Goal: Task Accomplishment & Management: Complete application form

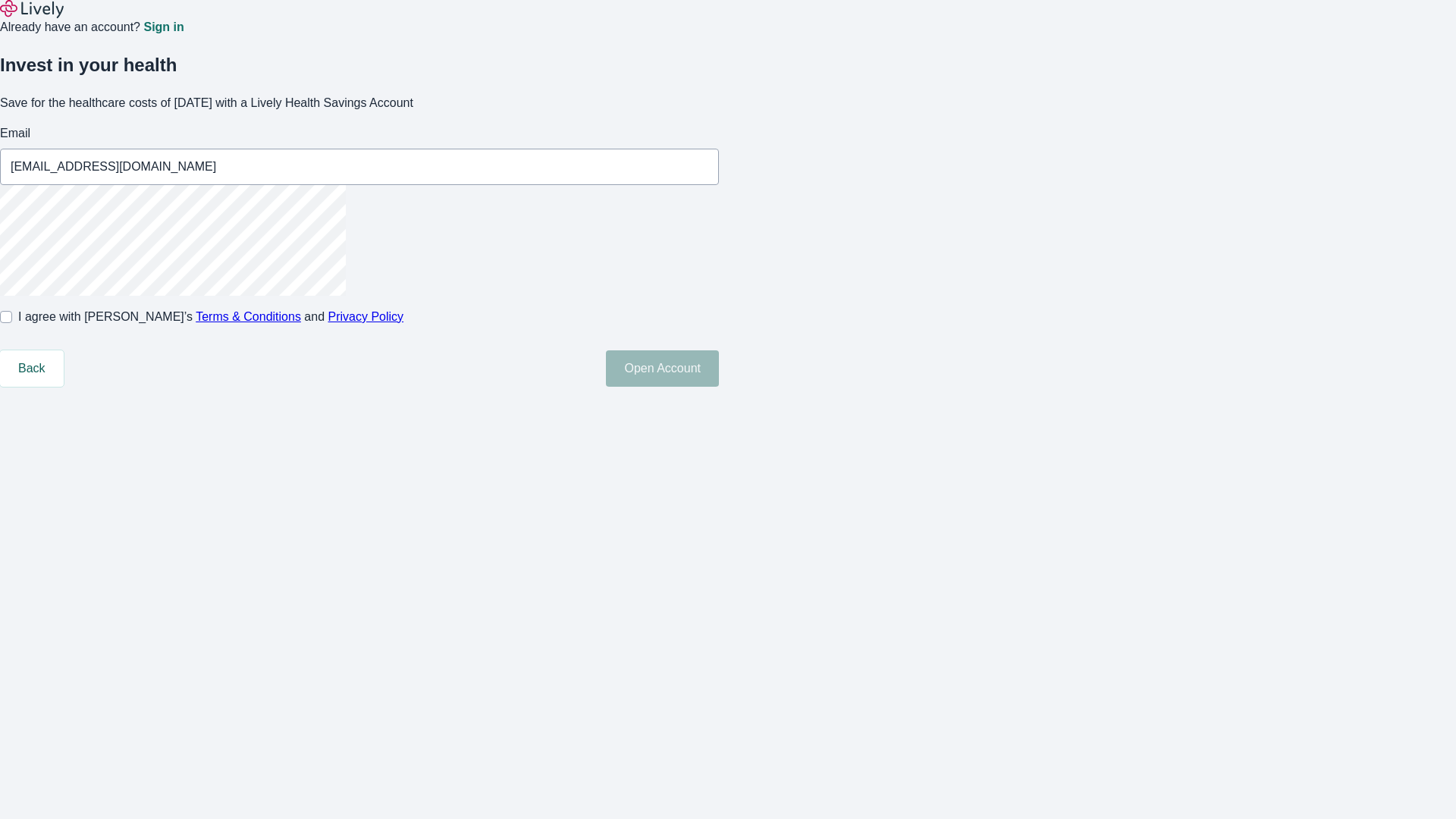
click at [13, 323] on input "I agree with Lively’s Terms & Conditions and Privacy Policy" at bounding box center [6, 317] width 13 height 13
checkbox input "true"
click at [719, 387] on button "Open Account" at bounding box center [662, 369] width 113 height 37
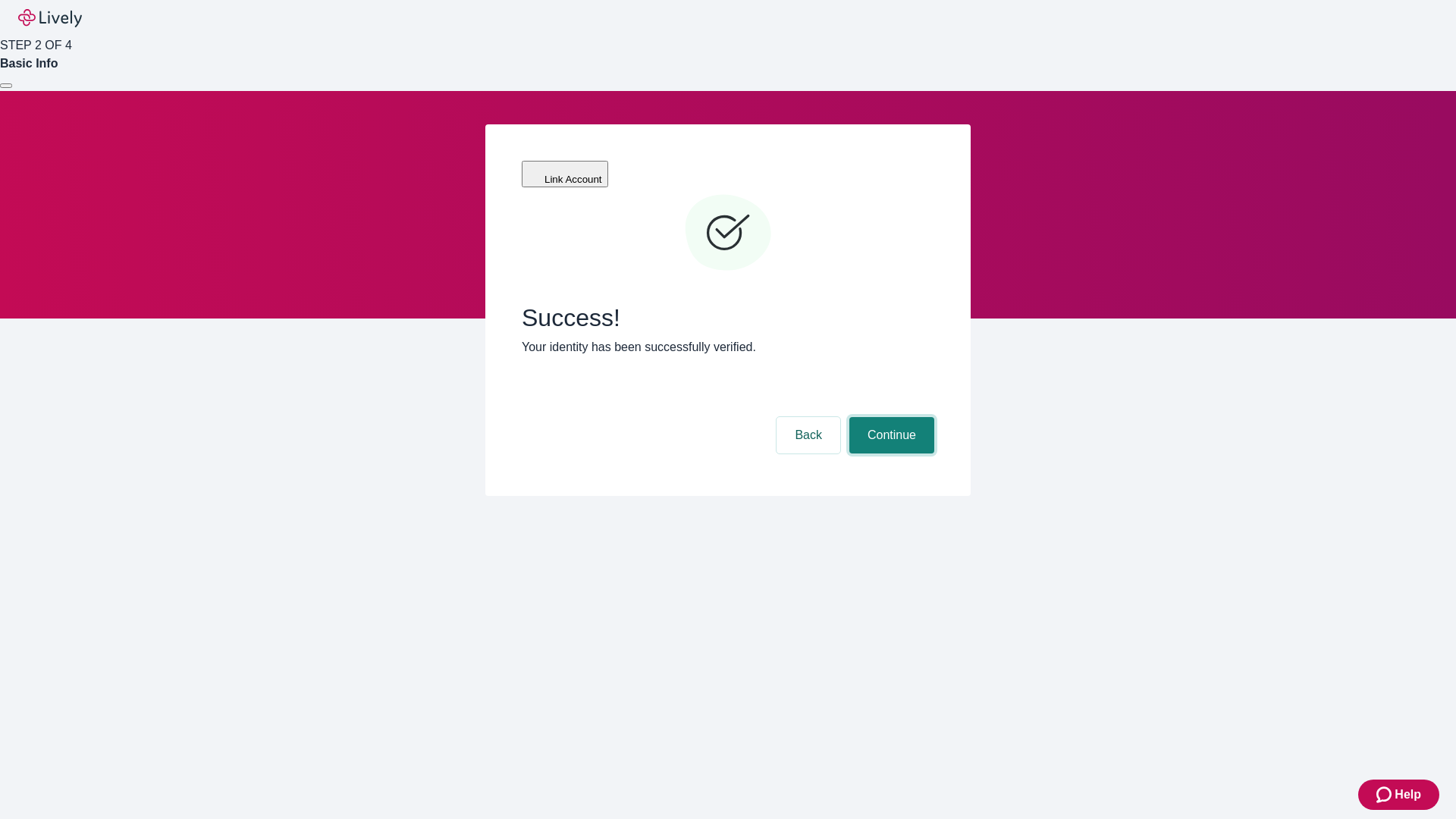
click at [890, 417] on button "Continue" at bounding box center [892, 436] width 85 height 37
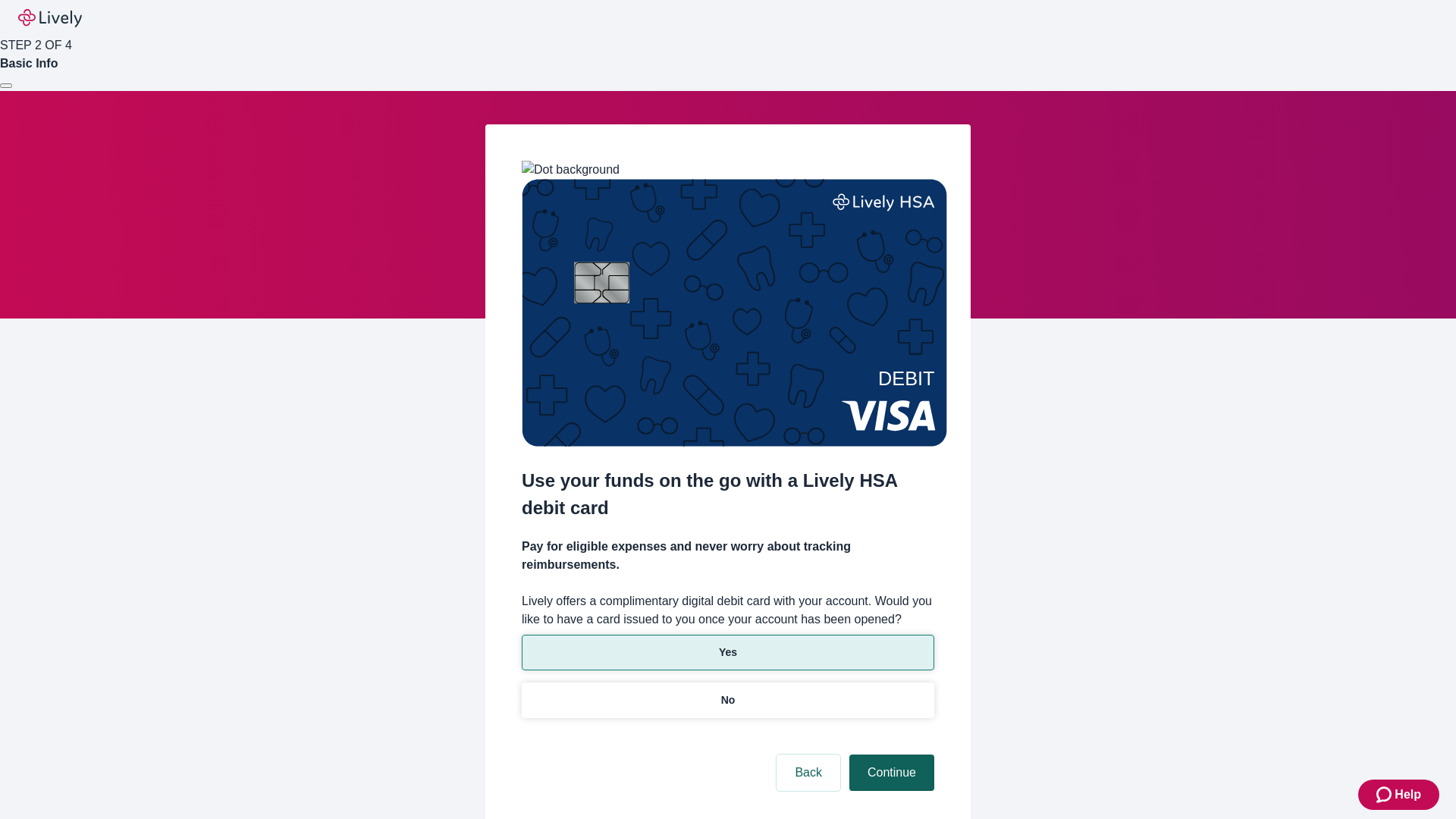
click at [728, 645] on p "Yes" at bounding box center [728, 653] width 18 height 16
click at [890, 755] on button "Continue" at bounding box center [892, 773] width 85 height 37
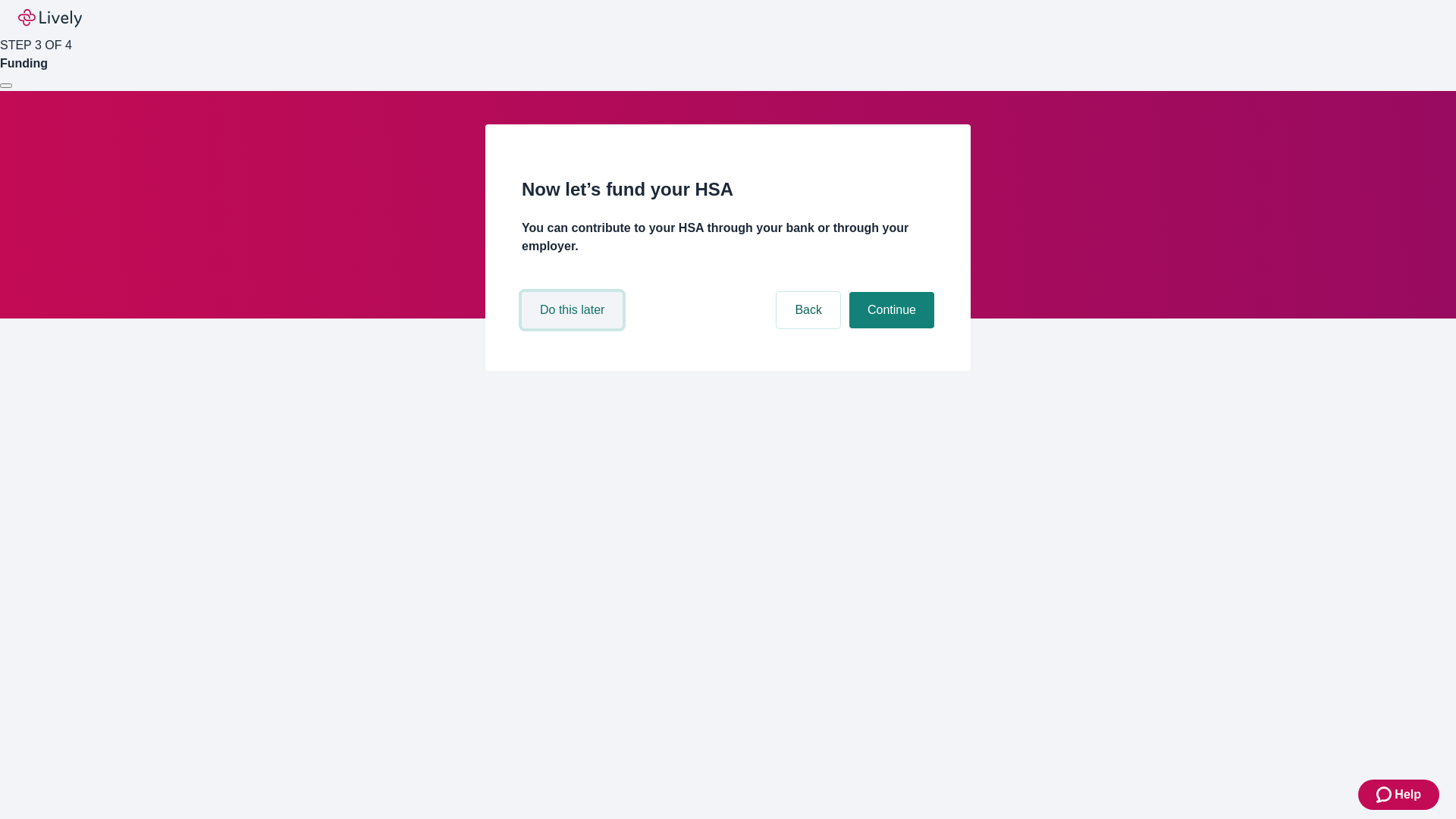
click at [575, 329] on button "Do this later" at bounding box center [572, 310] width 101 height 37
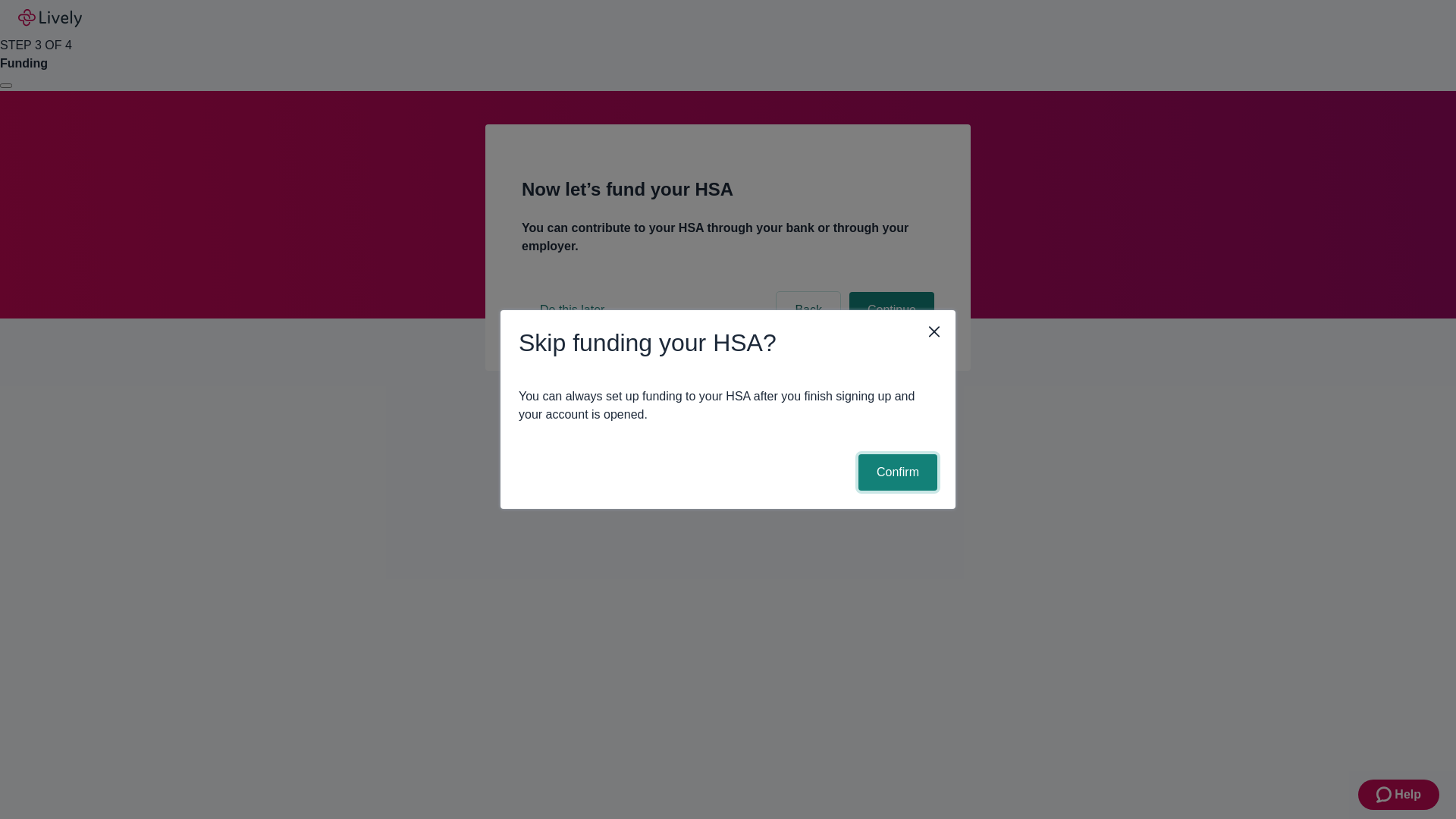
click at [896, 473] on button "Confirm" at bounding box center [898, 473] width 79 height 37
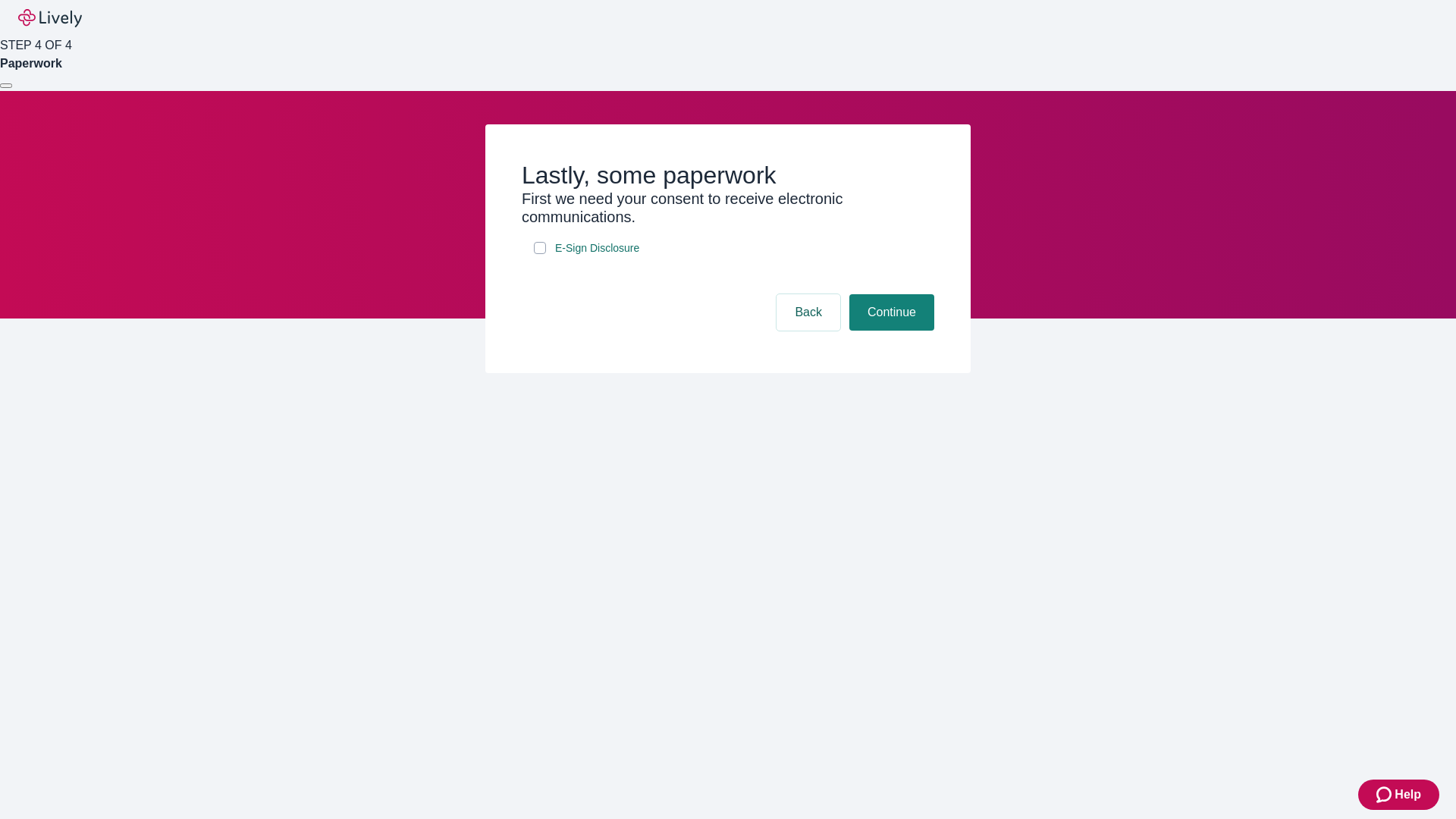
click at [540, 254] on input "E-Sign Disclosure" at bounding box center [539, 248] width 13 height 13
checkbox input "true"
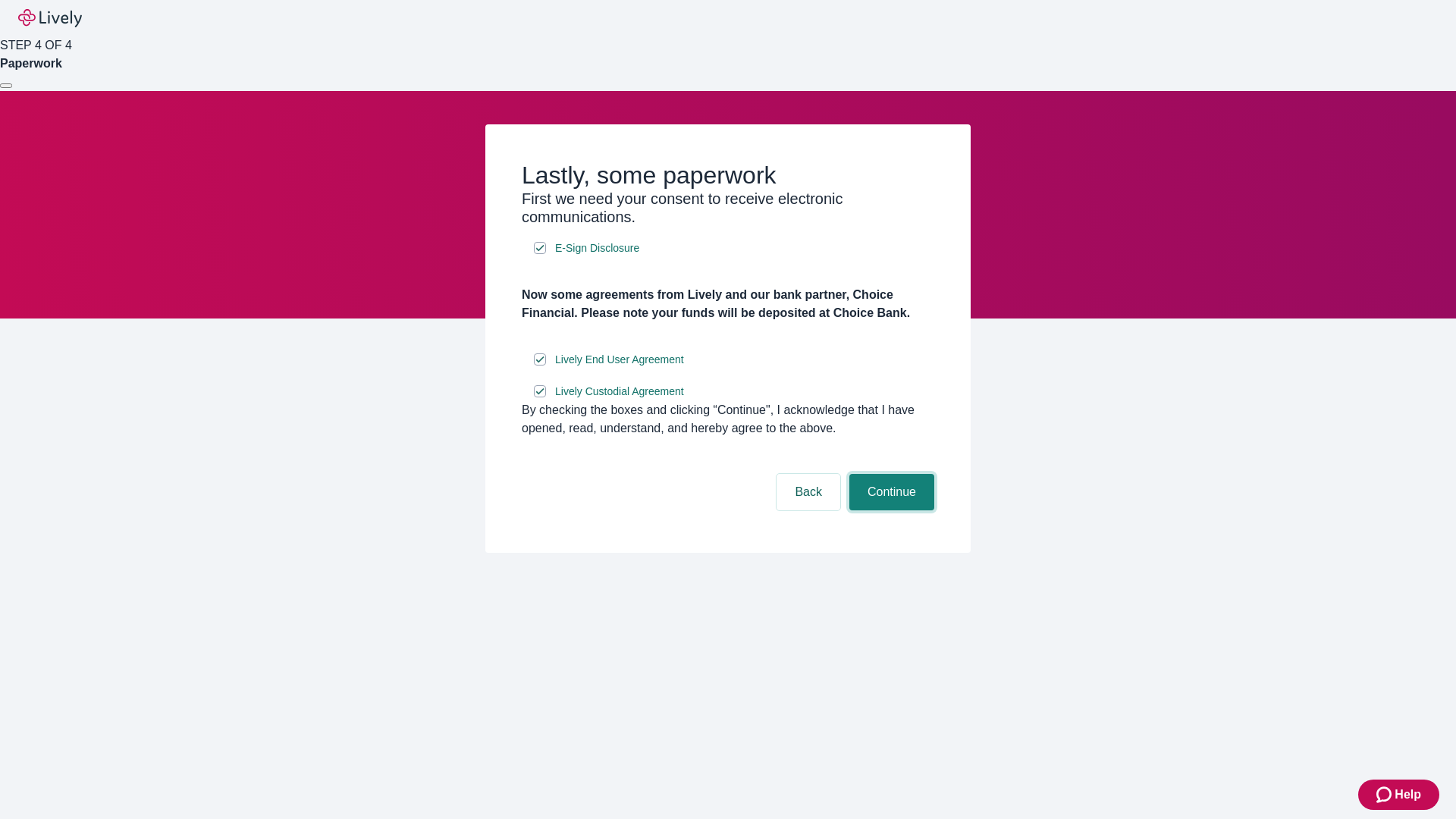
click at [890, 510] on button "Continue" at bounding box center [892, 493] width 85 height 37
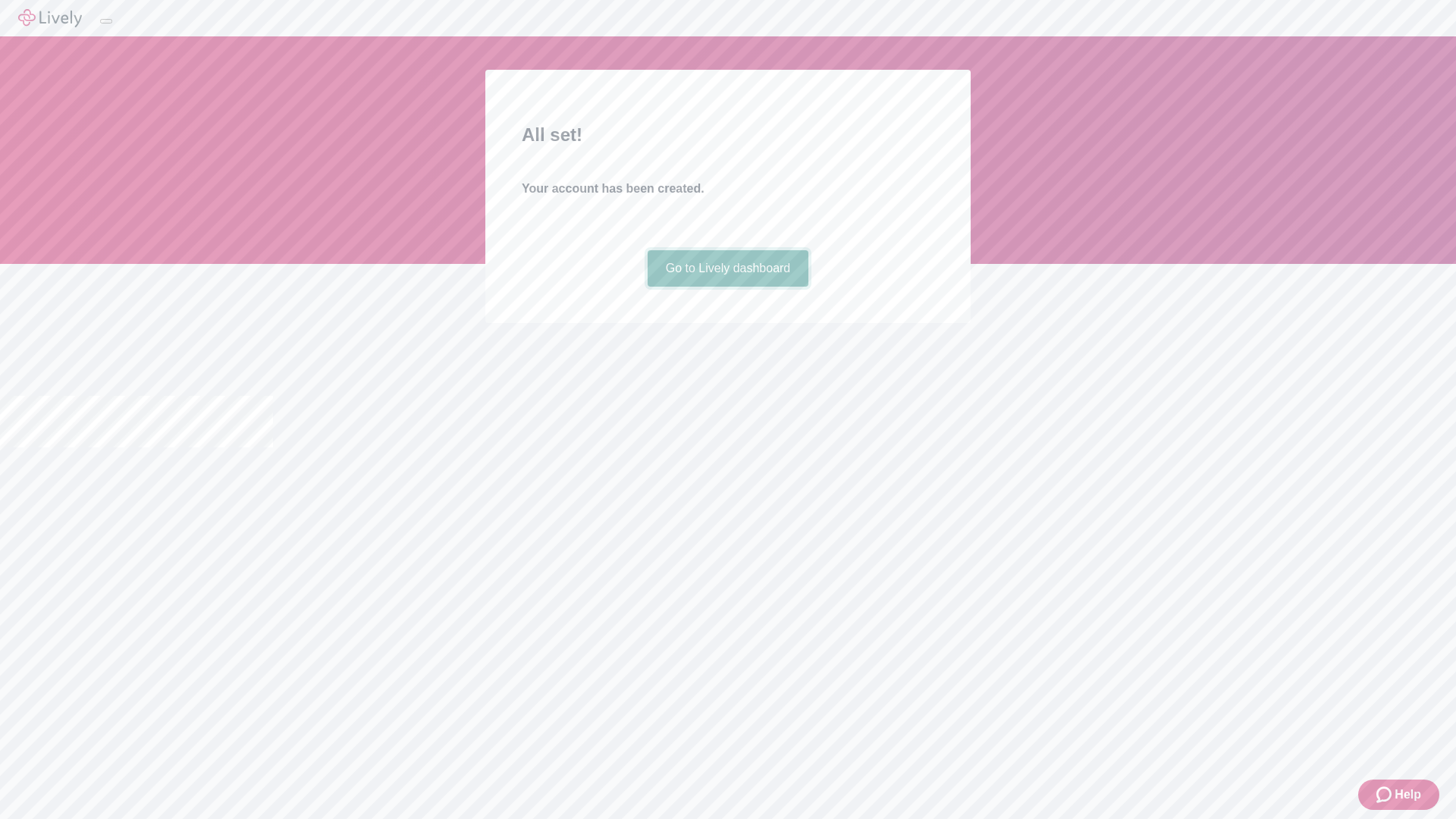
click at [728, 287] on link "Go to Lively dashboard" at bounding box center [728, 269] width 161 height 37
